Goal: Information Seeking & Learning: Learn about a topic

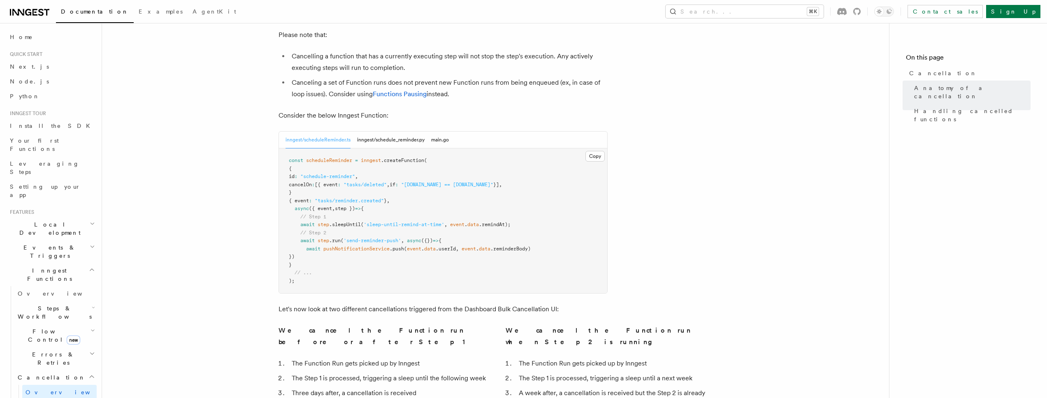
scroll to position [211, 0]
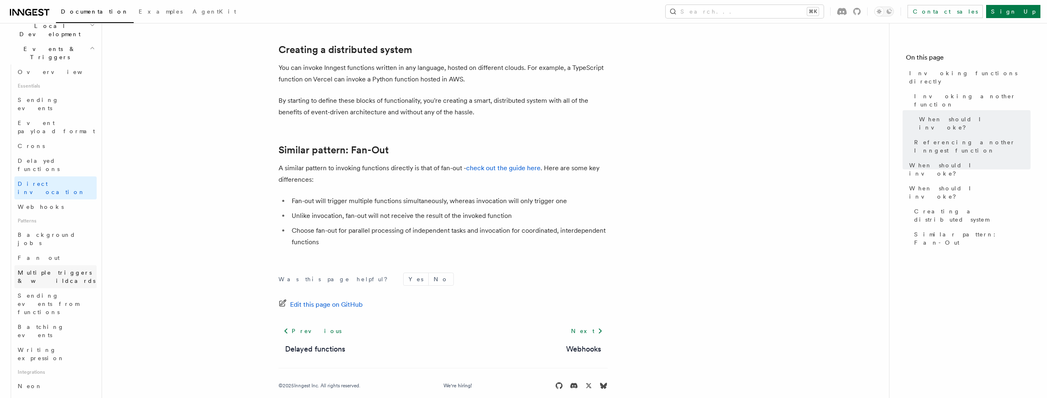
scroll to position [247, 0]
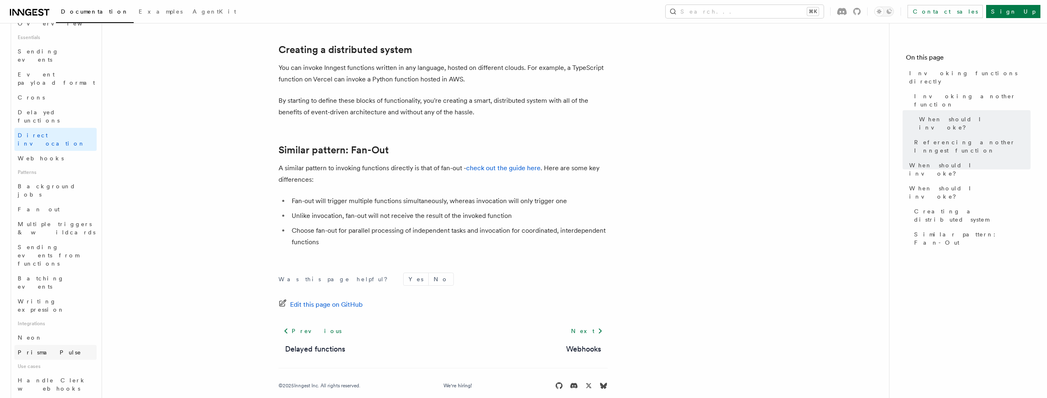
click at [64, 345] on link "Prisma Pulse" at bounding box center [55, 352] width 82 height 15
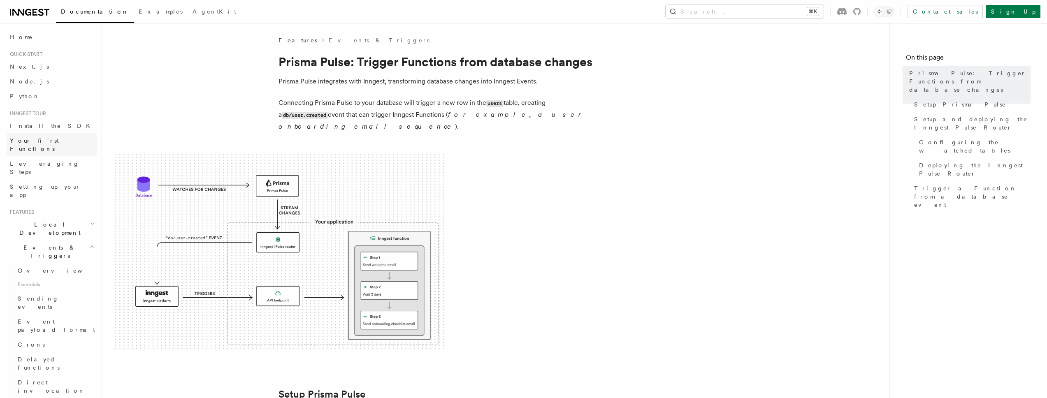
click at [61, 144] on link "Your first Functions" at bounding box center [52, 144] width 90 height 23
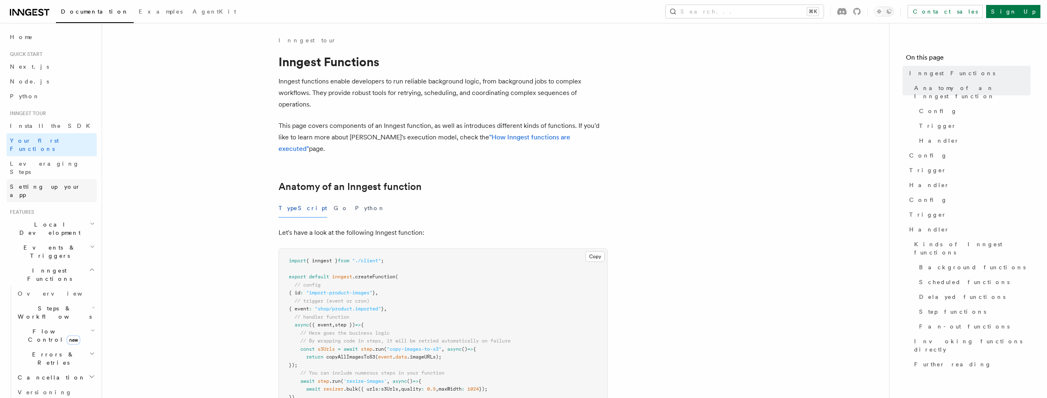
click at [40, 183] on span "Setting up your app" at bounding box center [45, 190] width 71 height 15
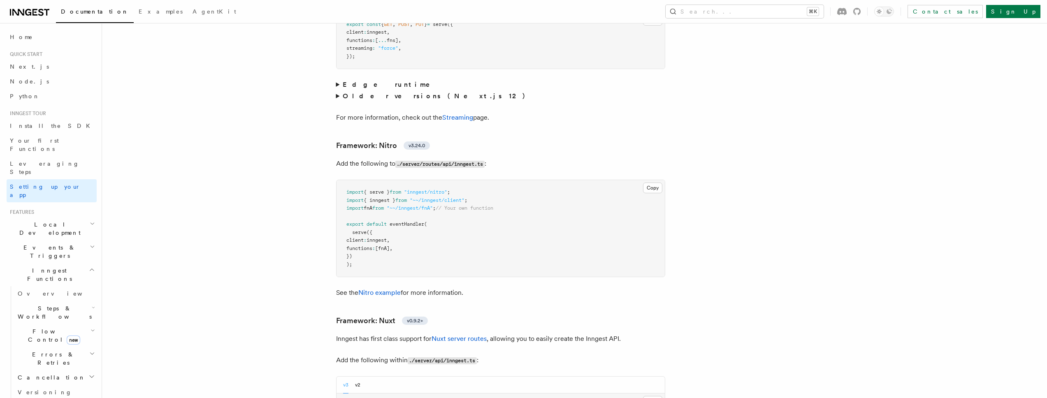
scroll to position [6982, 0]
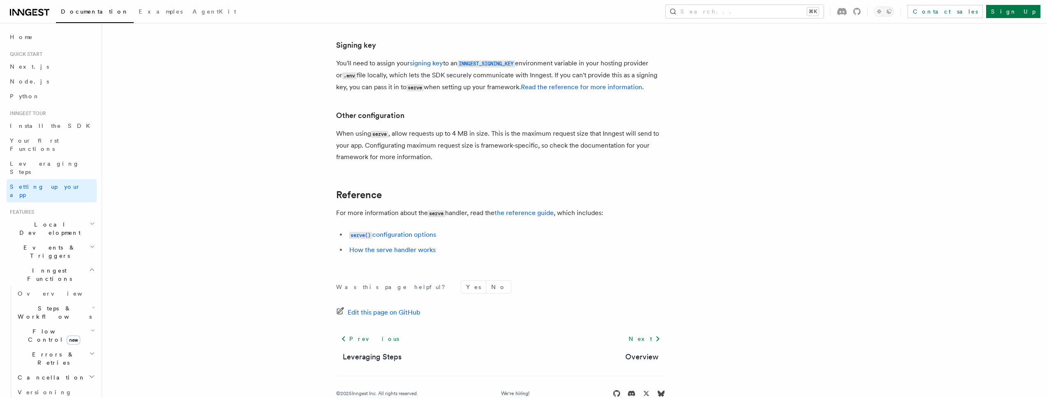
click at [27, 220] on span "Local Development" at bounding box center [48, 228] width 83 height 16
click at [32, 244] on span "Events & Triggers" at bounding box center [48, 252] width 83 height 16
click at [57, 263] on link "Overview" at bounding box center [55, 270] width 82 height 15
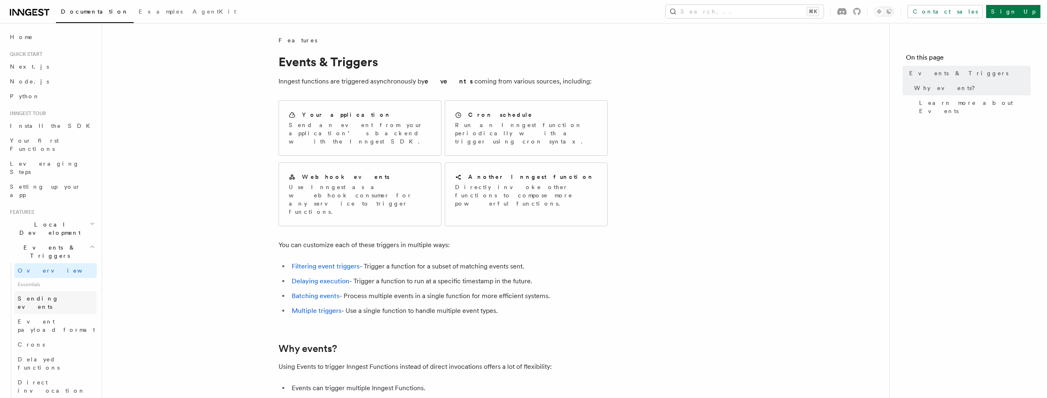
click at [42, 295] on span "Sending events" at bounding box center [38, 302] width 41 height 15
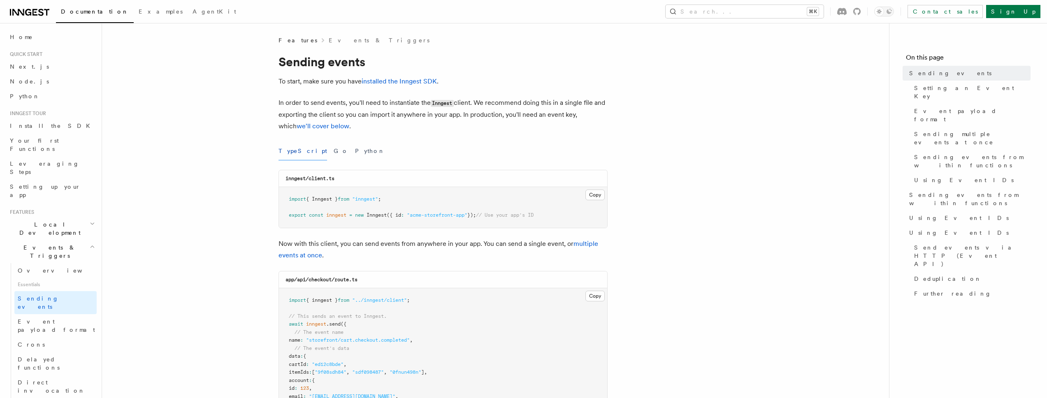
scroll to position [77, 0]
